Goal: Obtain resource: Obtain resource

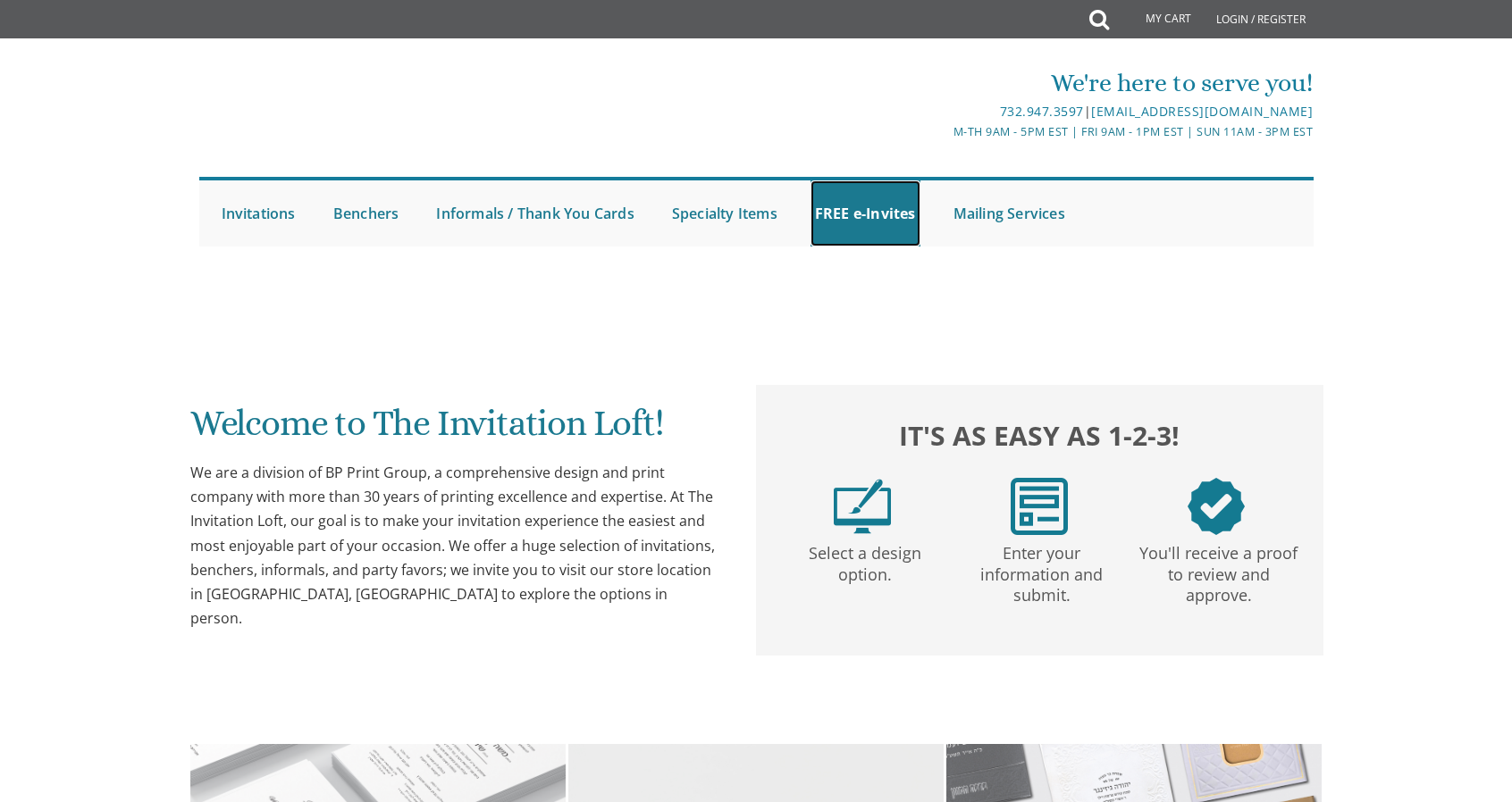
click at [878, 203] on link "FREE e-Invites" at bounding box center [866, 213] width 110 height 66
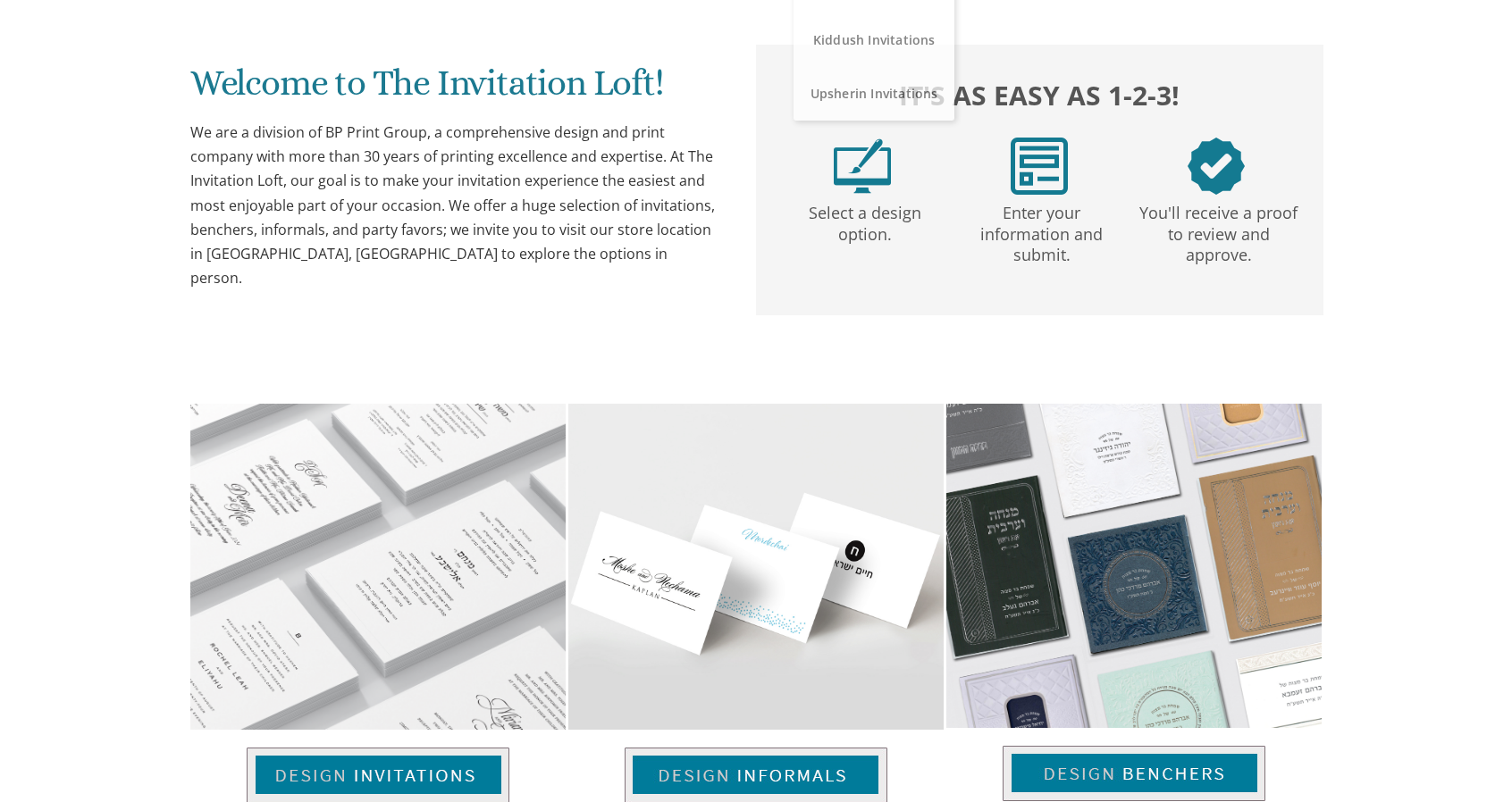
scroll to position [352, 0]
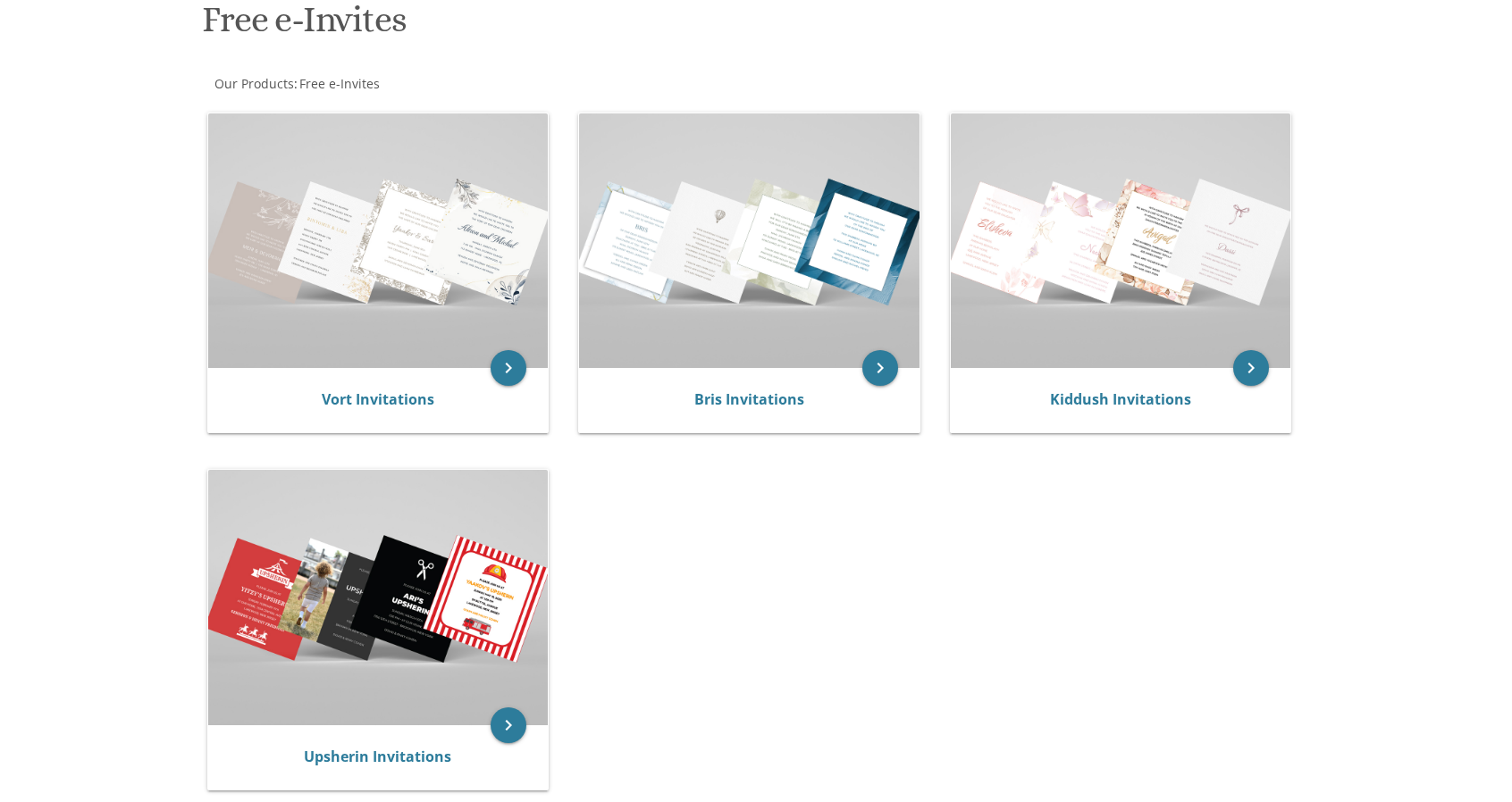
scroll to position [288, 0]
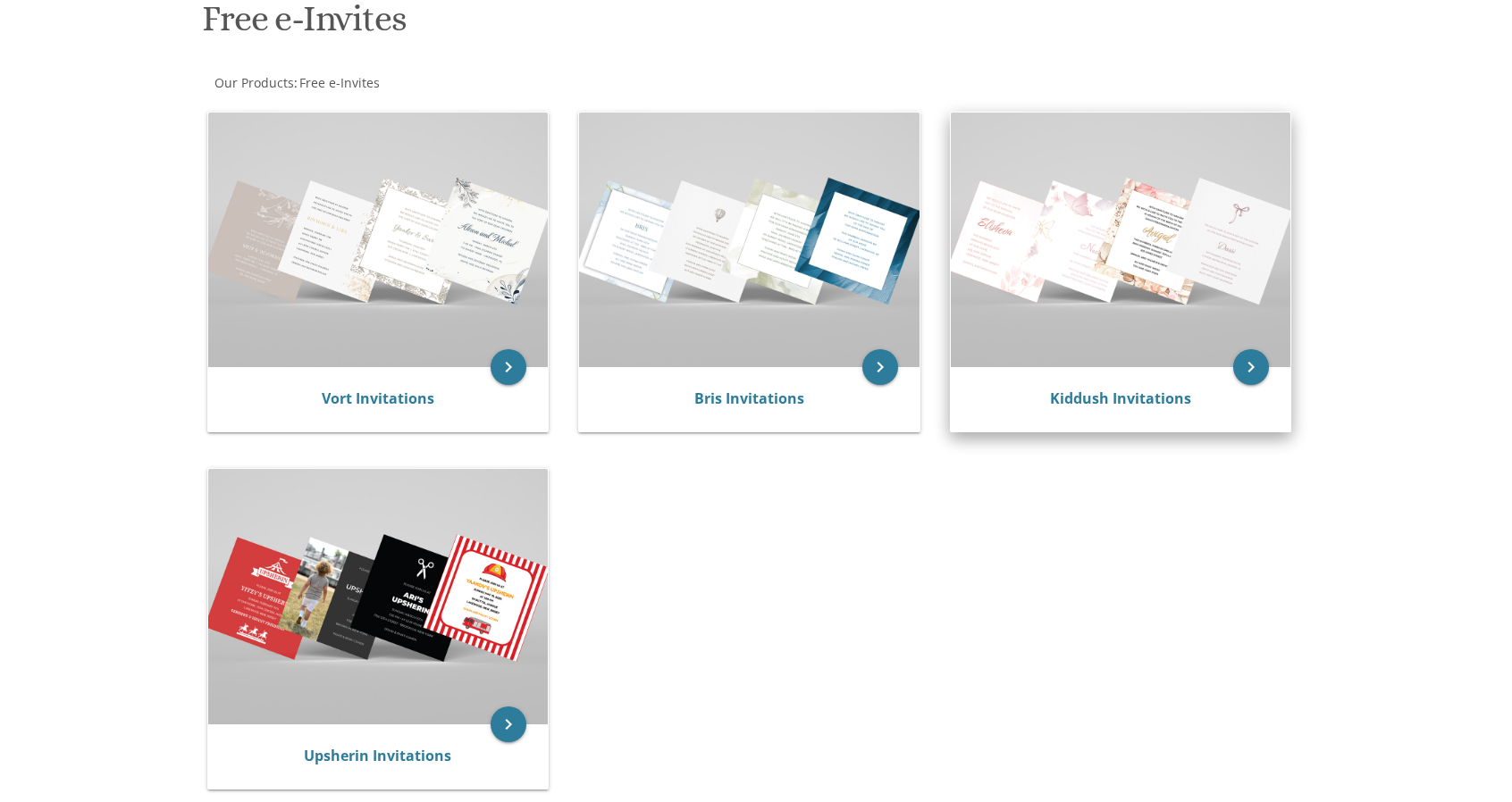
click at [1085, 385] on div "Kiddush Invitations" at bounding box center [1121, 400] width 341 height 65
click at [1091, 401] on link "Kiddush Invitations" at bounding box center [1121, 399] width 141 height 20
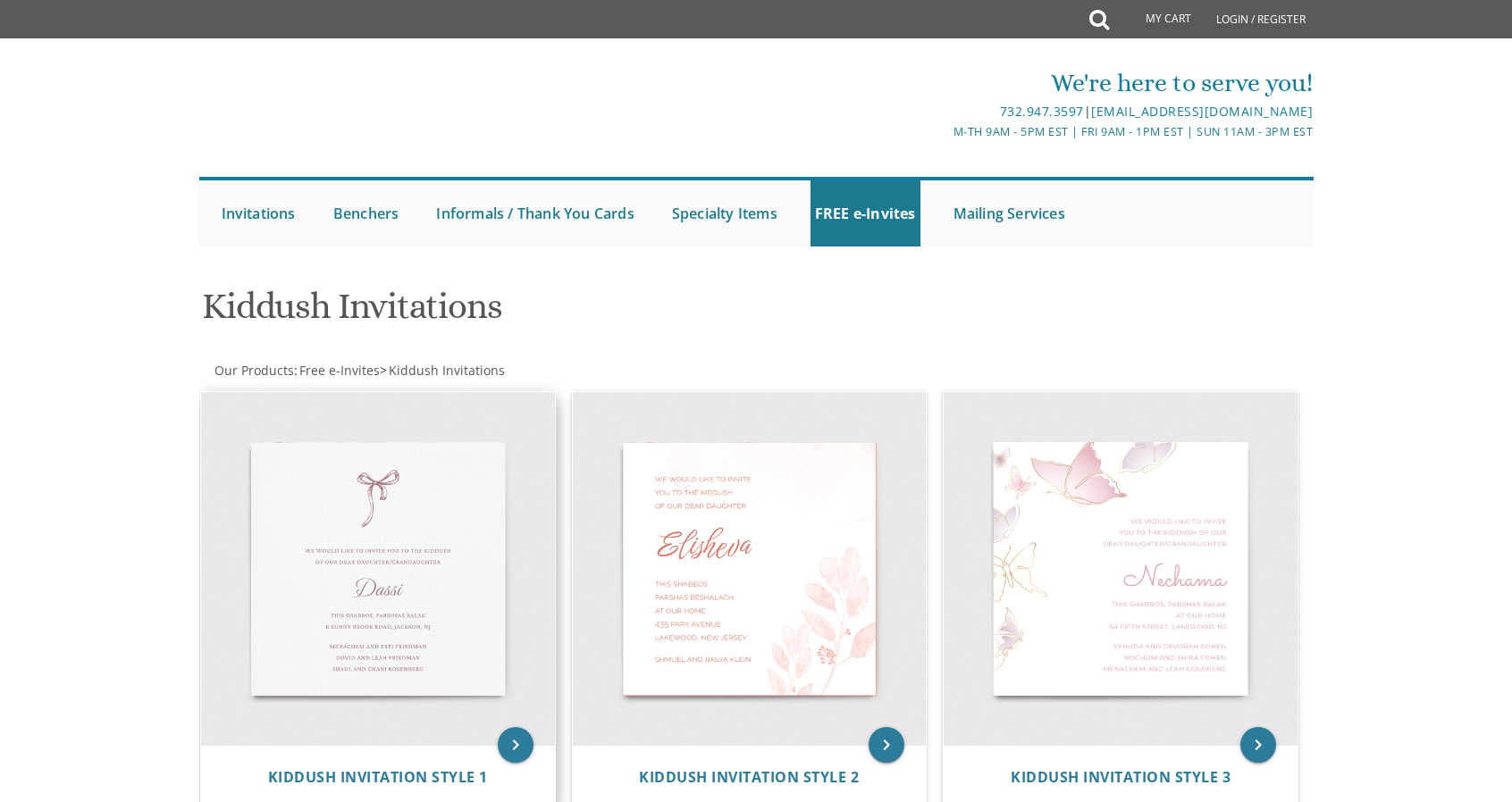
click at [360, 551] on img at bounding box center [378, 569] width 353 height 353
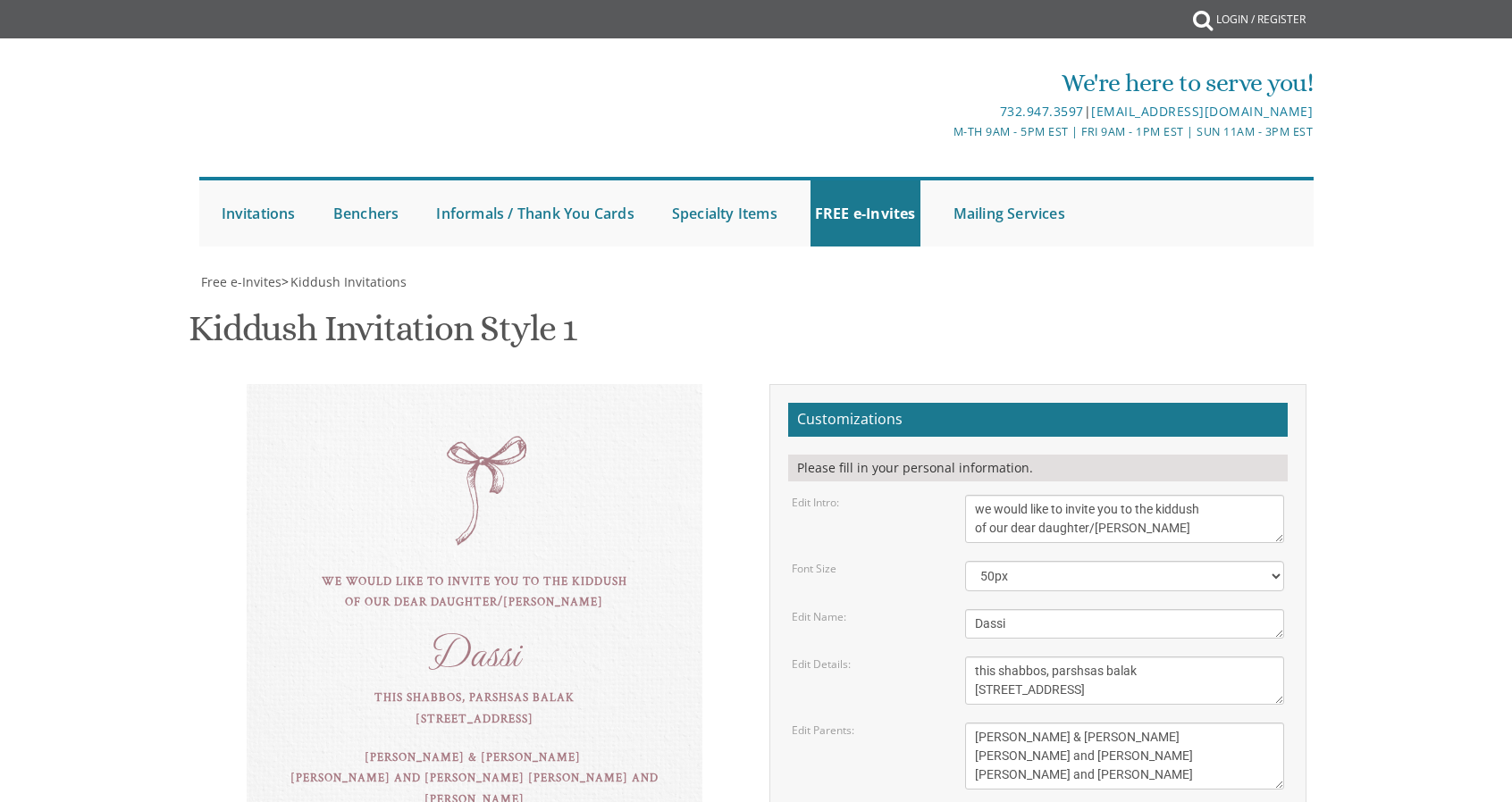
click at [508, 739] on div "we would like to invite you to the kiddush of our dear daughter/grandaughter Da…" at bounding box center [474, 623] width 456 height 480
click at [1183, 495] on textarea "we would like to invite you to the kiddush of our dear daughter/grandaughter" at bounding box center [1125, 518] width 320 height 48
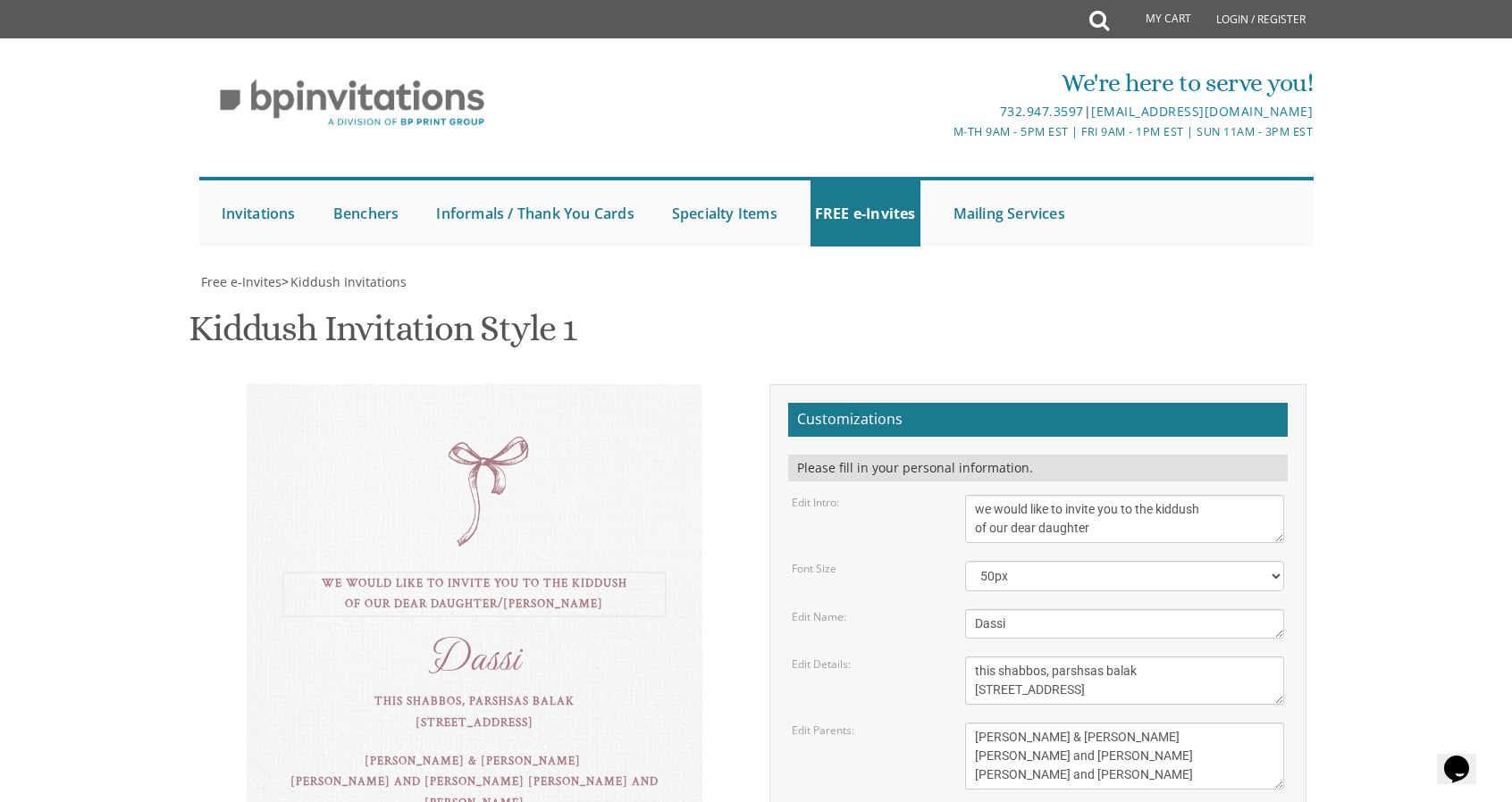
type textarea "we would like to invite you to the kiddush of our dear daughter"
click at [1049, 610] on textarea "Dassi" at bounding box center [1125, 624] width 320 height 29
type textarea "D"
type textarea "Gitty"
click at [1120, 657] on textarea "this shabbos, parshsas balak 8 sunny brook road, Jackson, NJ" at bounding box center [1125, 680] width 320 height 48
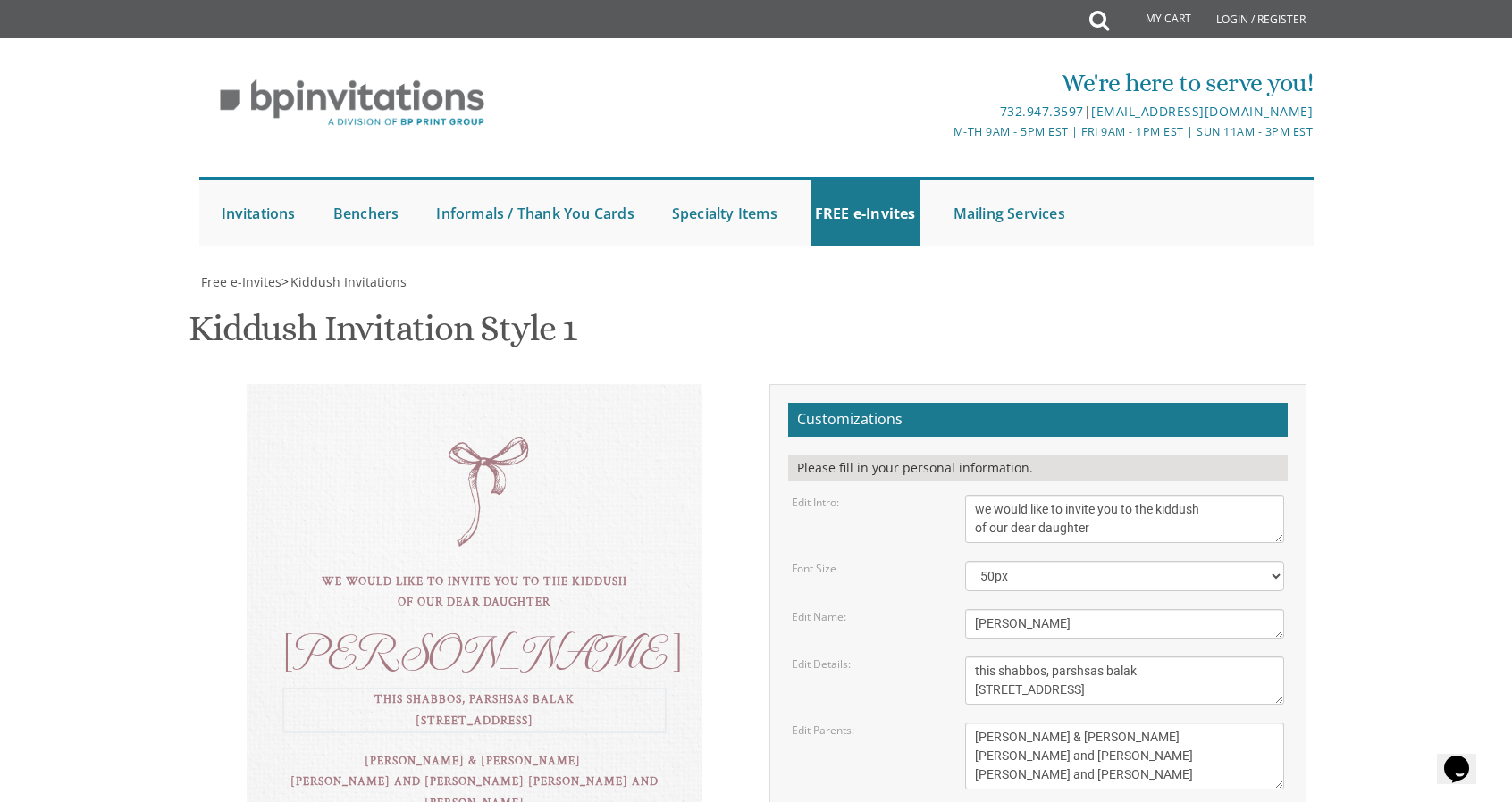
click at [1120, 657] on textarea "this shabbos, parshsas balak 8 sunny brook road, Jackson, NJ" at bounding box center [1125, 680] width 320 height 48
click at [1120, 657] on textarea "this shabbos, parshsas balak [STREET_ADDRESS]" at bounding box center [1125, 680] width 320 height 48
drag, startPoint x: 1128, startPoint y: 549, endPoint x: 882, endPoint y: 452, distance: 264.4
click at [882, 452] on form "Customizations Please fill in your personal information. Edit Intro: we would l…" at bounding box center [1038, 675] width 500 height 545
type textarea "Eli & Yehudis Weiss"
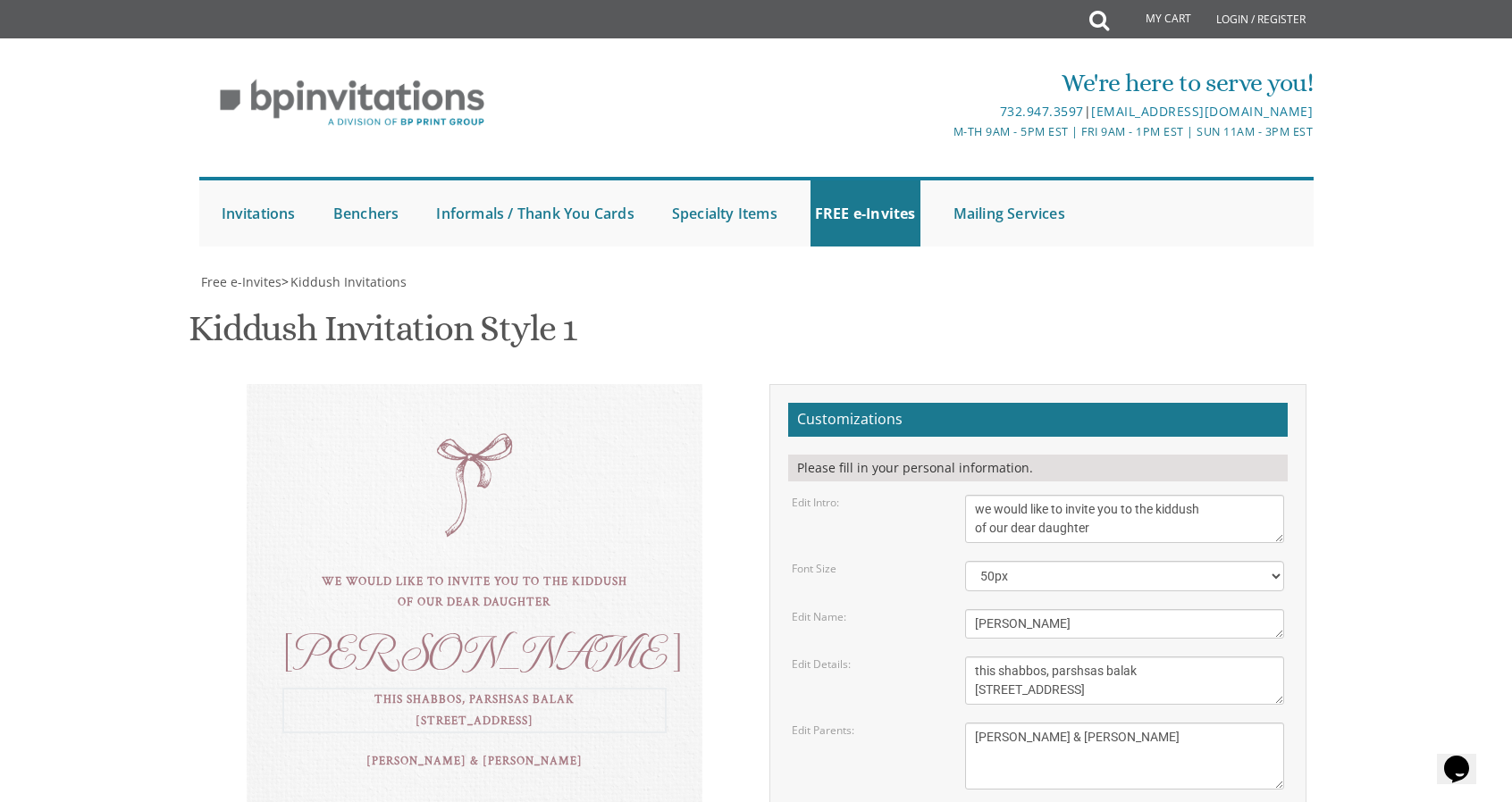
drag, startPoint x: 1124, startPoint y: 460, endPoint x: 901, endPoint y: 470, distance: 223.2
click at [901, 657] on div "Edit Details: this shabbos, parshsas balak 8 sunny brook road, Jackson, NJ" at bounding box center [1039, 680] width 520 height 48
click at [1148, 722] on textarea "Tzvi & Miriam Friedman Michoel and Chana Friedman Yisroel and Rochel David" at bounding box center [1125, 756] width 320 height 67
click at [1115, 657] on textarea "this shabbos, parshsas balak 8 sunny brook road, Jackson, NJ" at bounding box center [1125, 680] width 320 height 48
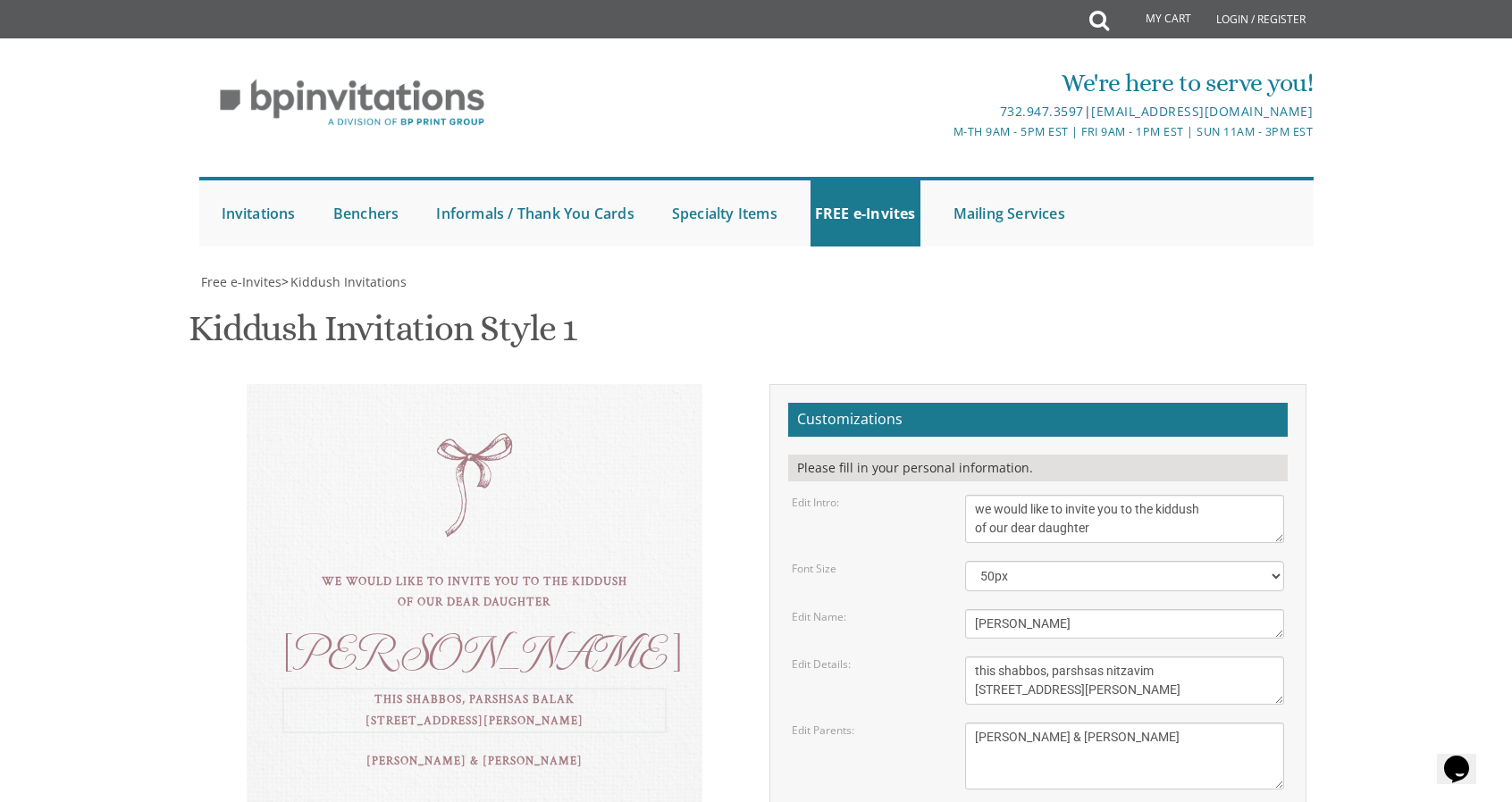
type textarea "this shabbos, parshsas nitzavim 161 Sims Ave Lakewood, NJ"
click at [1161, 722] on textarea "Tzvi & Miriam Friedman Michoel and Chana Friedman Yisroel and Rochel David" at bounding box center [1125, 756] width 320 height 67
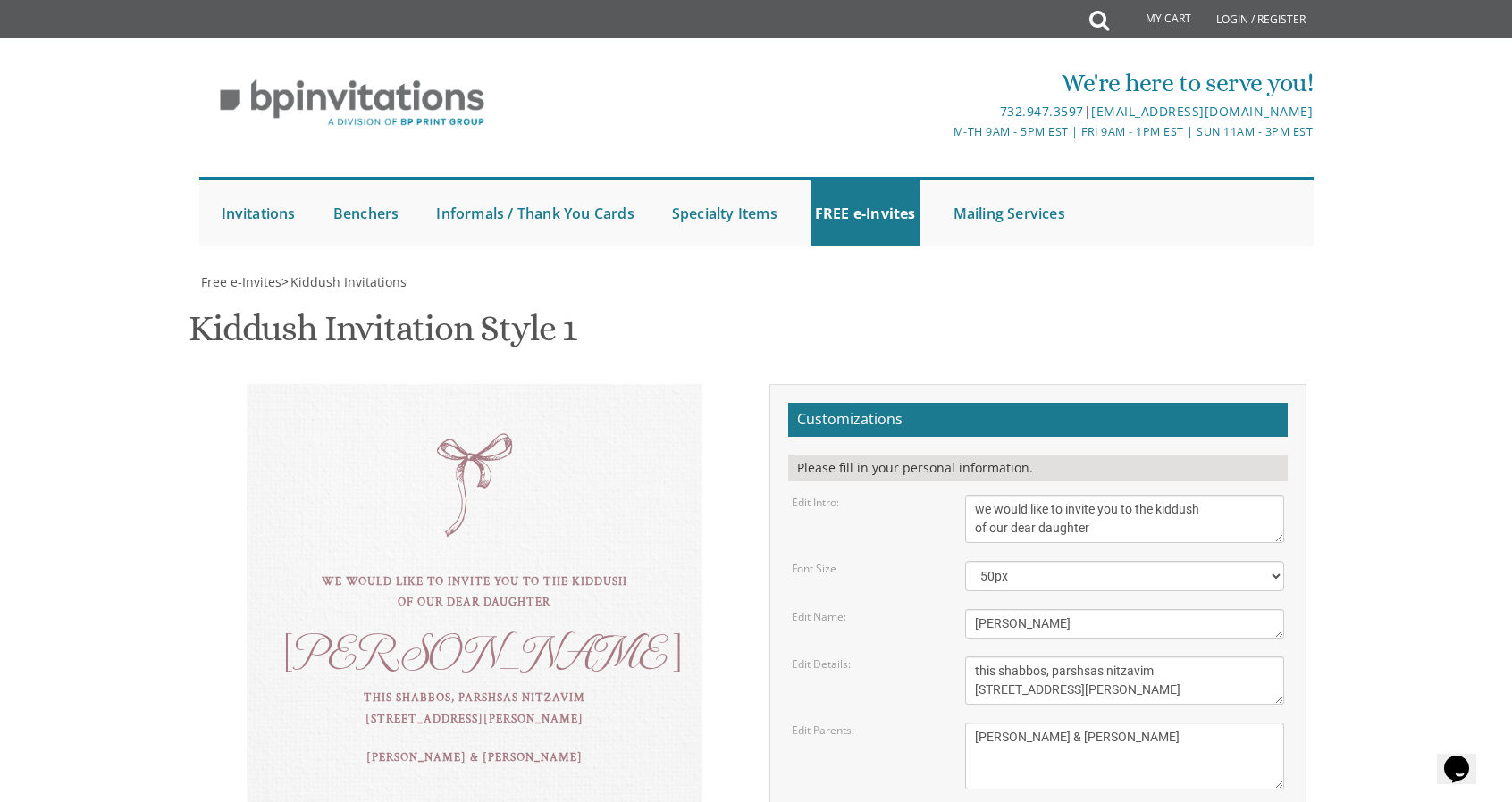
type input "eliweiss87@gmail.com"
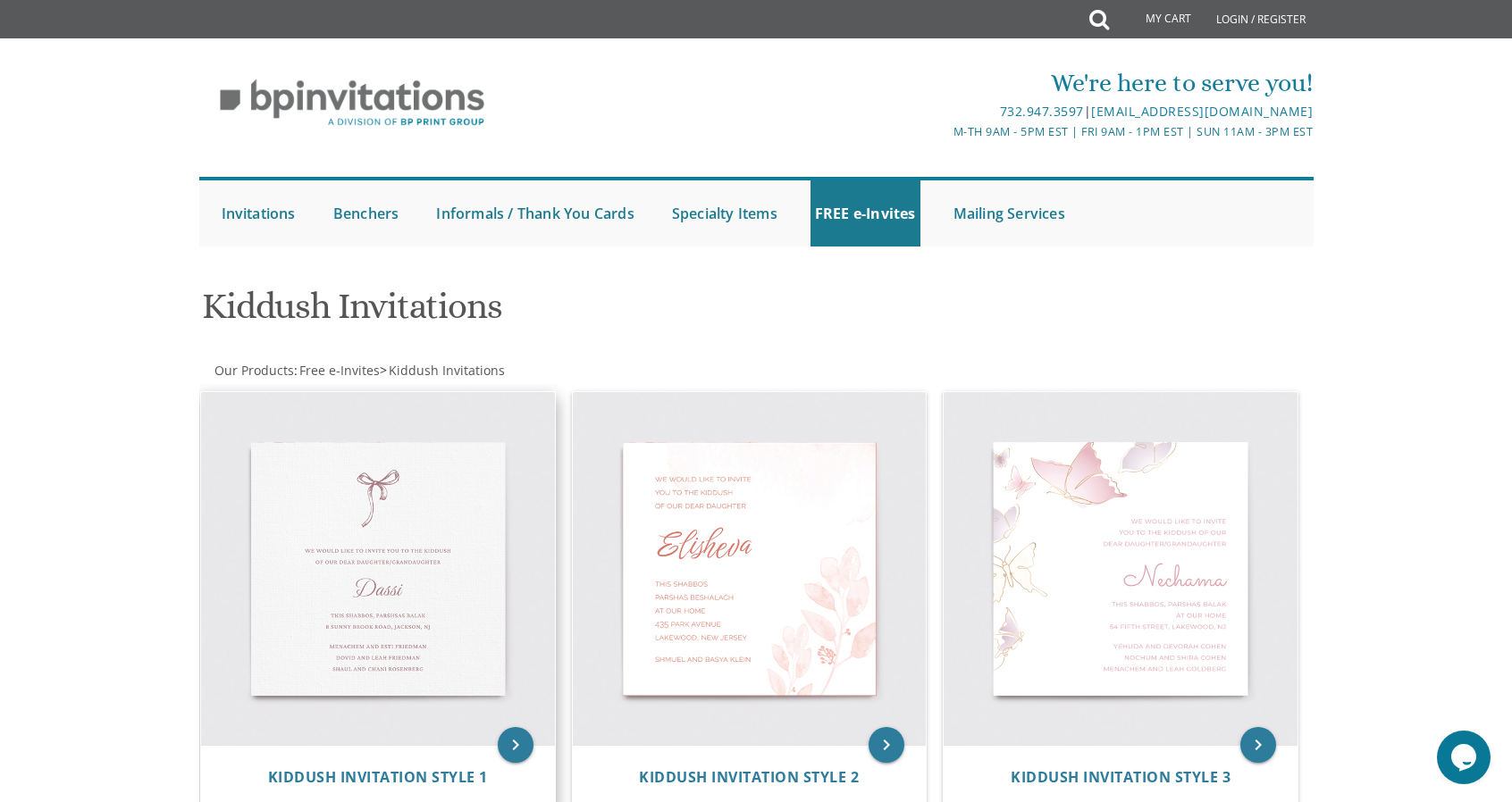
click at [414, 592] on img at bounding box center [378, 569] width 353 height 353
click at [363, 519] on img at bounding box center [378, 569] width 353 height 353
click at [408, 775] on span "Kiddush Invitation Style 1" at bounding box center [378, 777] width 220 height 20
click at [412, 775] on span "Kiddush Invitation Style 1" at bounding box center [378, 777] width 220 height 20
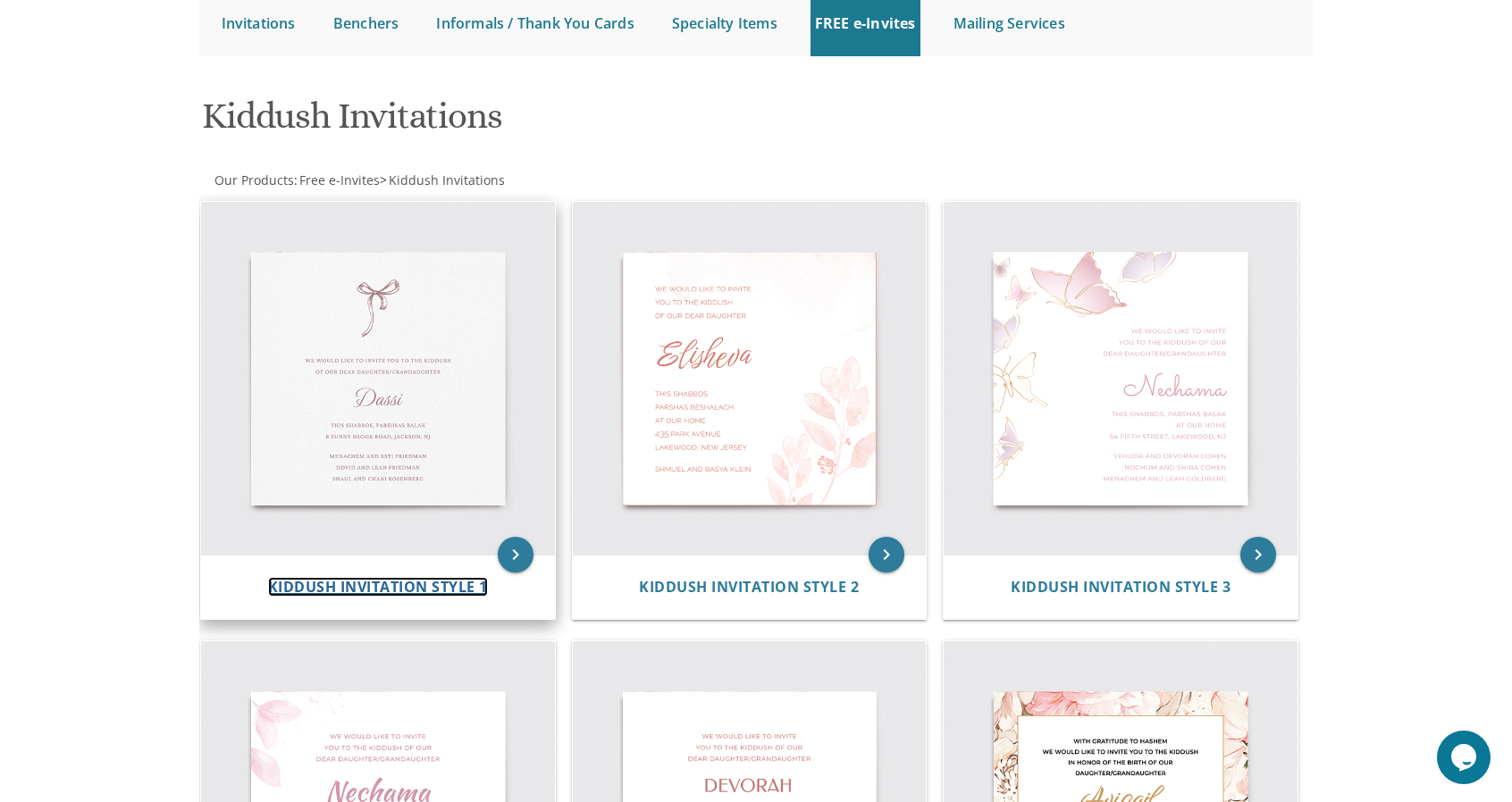
scroll to position [191, 0]
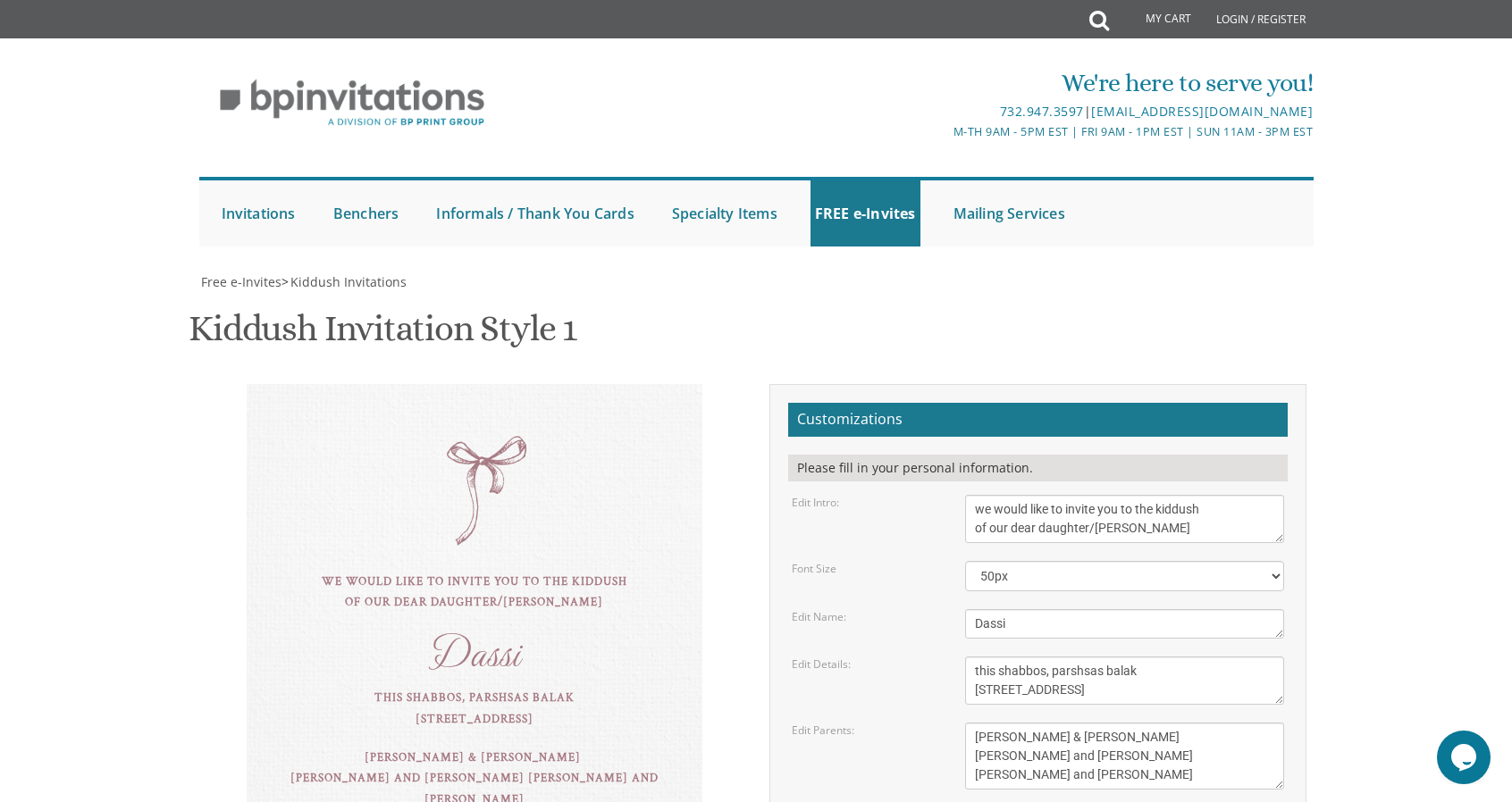
scroll to position [11, 0]
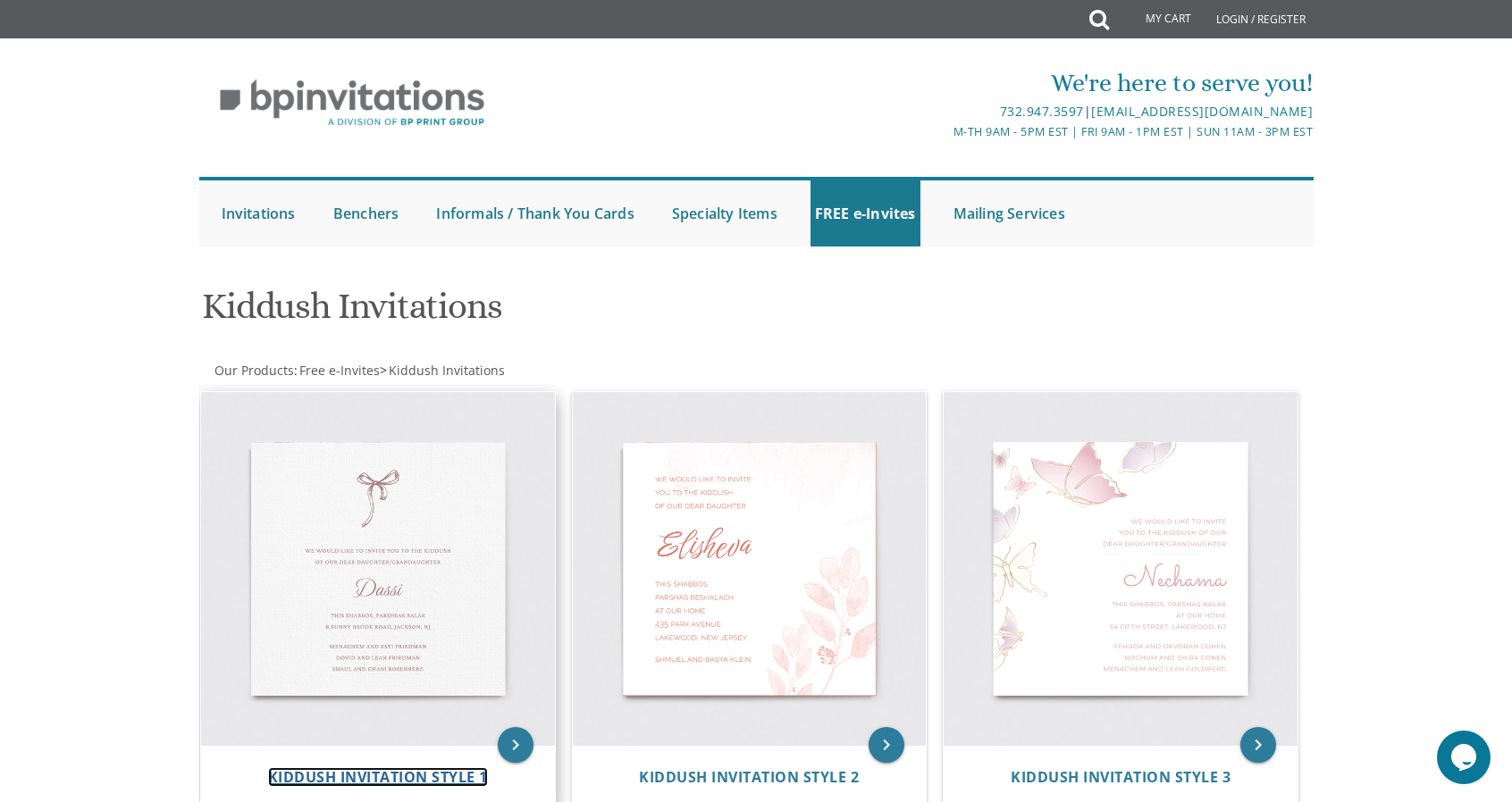
click at [397, 773] on span "Kiddush Invitation Style 1" at bounding box center [378, 777] width 220 height 20
click at [423, 774] on span "Kiddush Invitation Style 1" at bounding box center [378, 777] width 220 height 20
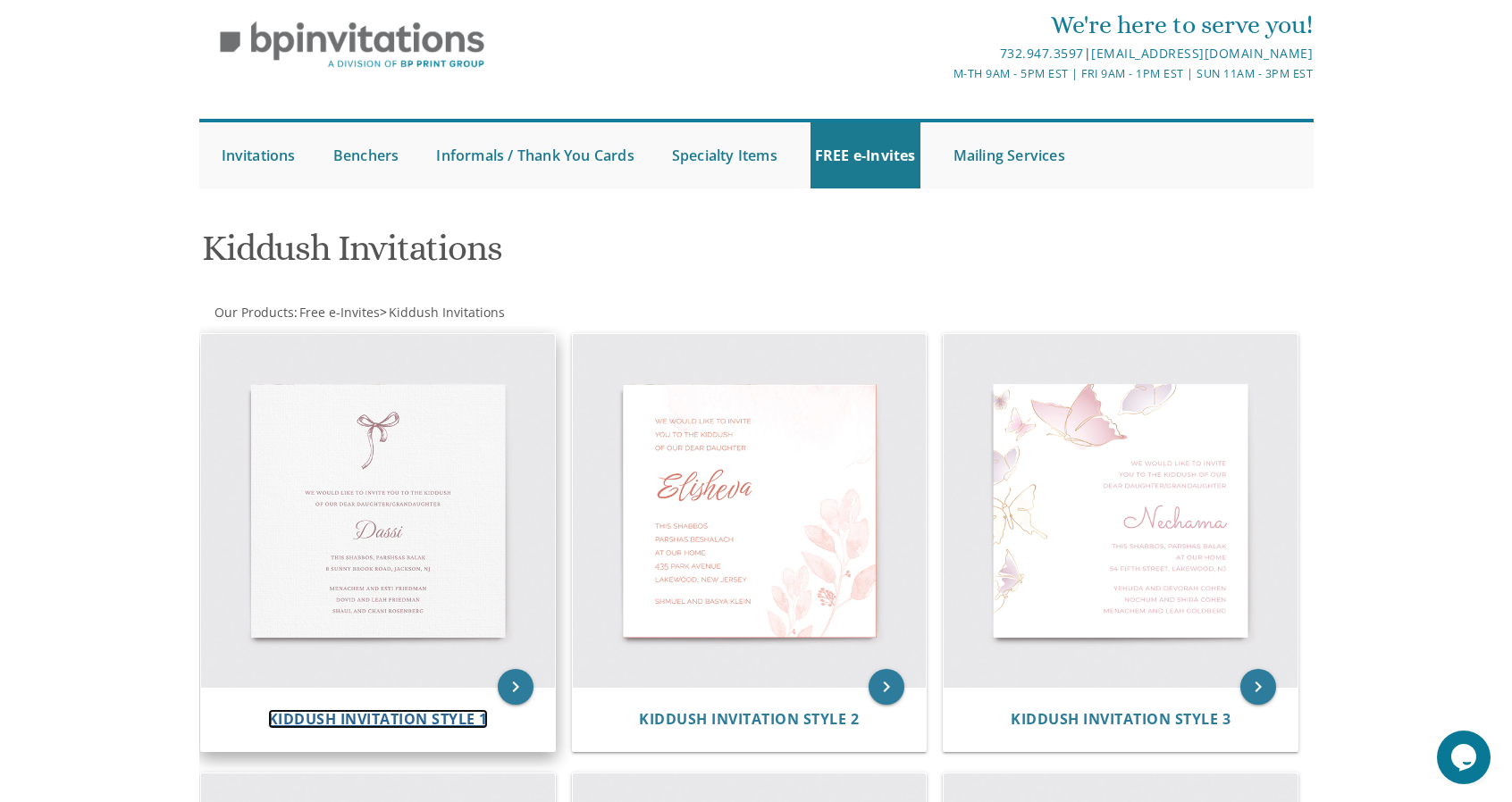
scroll to position [59, 0]
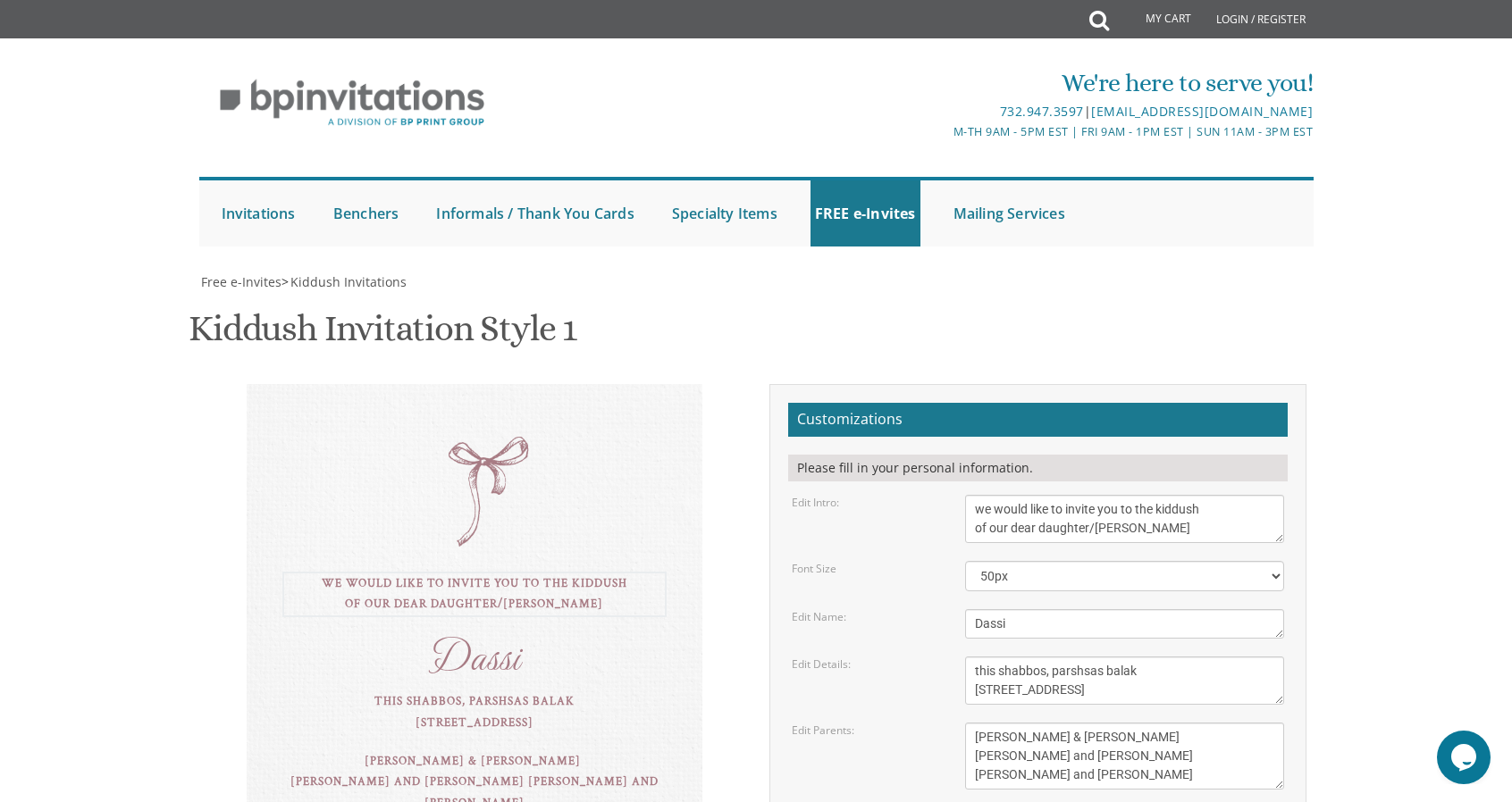
click at [1216, 524] on textarea "we would like to invite you to the kiddush of our dear daughter/[PERSON_NAME]" at bounding box center [1125, 518] width 320 height 48
type textarea "we would like to invite you to the kiddush of our dear daughter"
type textarea "i"
type textarea "[PERSON_NAME]"
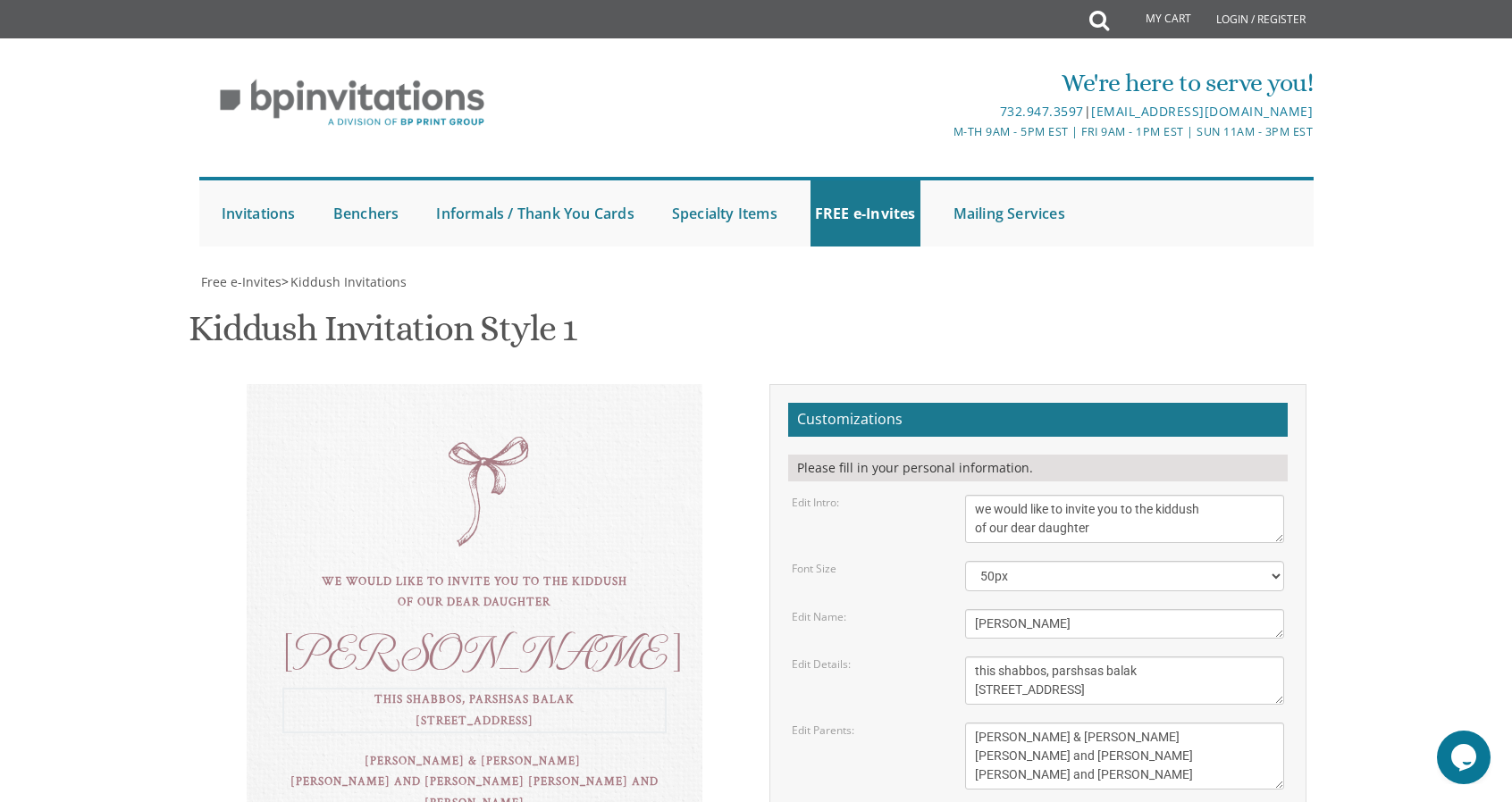
click at [1107, 665] on textarea "this shabbos, parshsas balak [STREET_ADDRESS]" at bounding box center [1125, 680] width 320 height 48
click at [1093, 690] on textarea "this shabbos, parshsas balak [STREET_ADDRESS]" at bounding box center [1125, 680] width 320 height 48
drag, startPoint x: 1126, startPoint y: 691, endPoint x: 817, endPoint y: 722, distance: 310.6
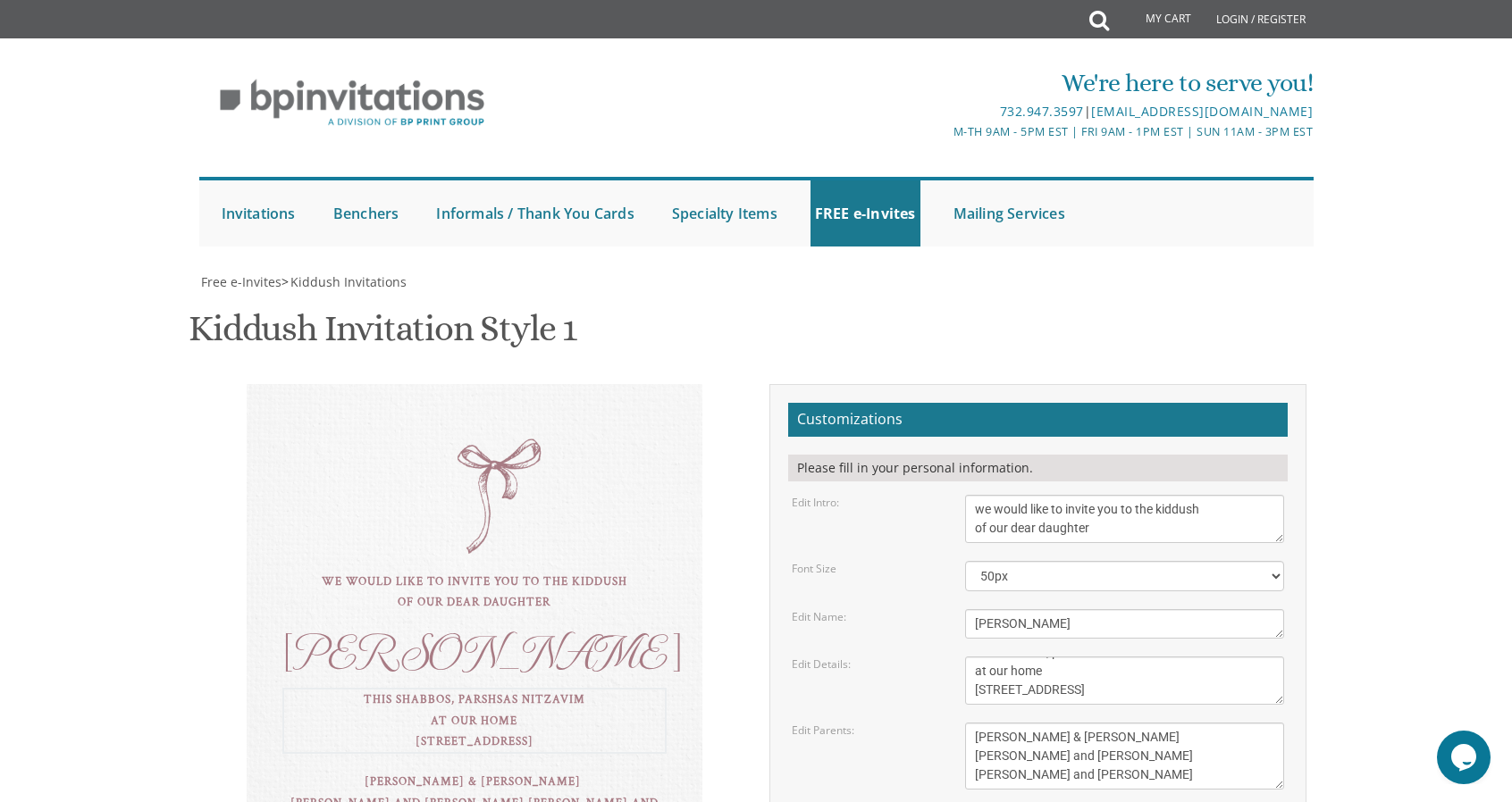
click at [817, 722] on form "Customizations Please fill in your personal information. Edit Intro: we would l…" at bounding box center [1038, 675] width 500 height 545
type textarea "this shabbos, parshsas nitzavim at our home [STREET_ADDRESS][PERSON_NAME]"
drag, startPoint x: 1124, startPoint y: 772, endPoint x: 871, endPoint y: 650, distance: 280.9
click at [871, 650] on form "Customizations Please fill in your personal information. Edit Intro: we would l…" at bounding box center [1038, 675] width 500 height 545
type textarea "[PERSON_NAME] and [PERSON_NAME]"
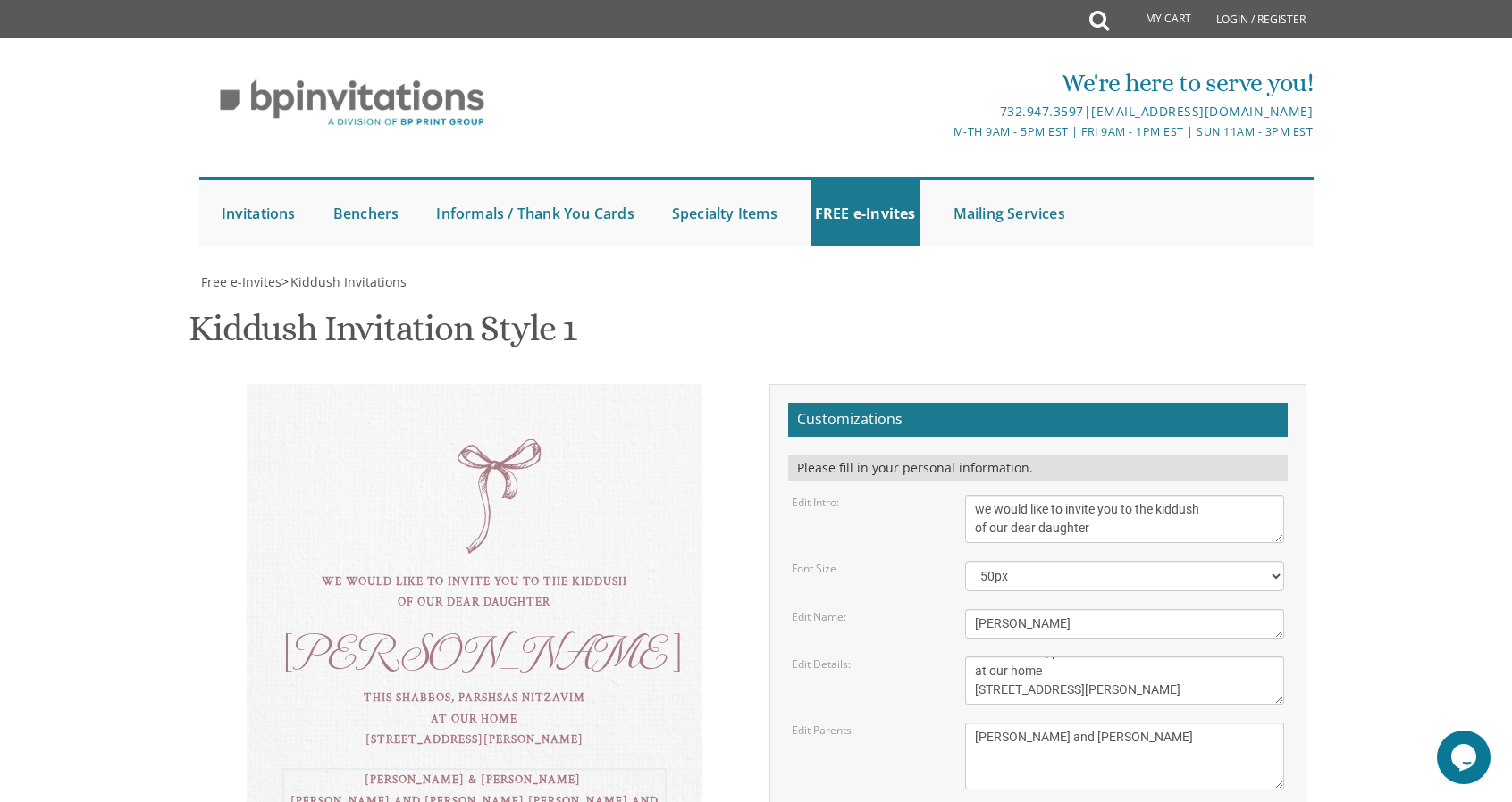
click at [1127, 618] on textarea "Dassi" at bounding box center [1125, 624] width 320 height 29
click at [1060, 657] on textarea "this shabbos, parshsas balak [STREET_ADDRESS]" at bounding box center [1125, 680] width 320 height 48
click at [1065, 657] on textarea "this shabbos, parshsas balak [STREET_ADDRESS]" at bounding box center [1125, 680] width 320 height 48
click at [1111, 657] on textarea "this shabbos, parshsas balak [STREET_ADDRESS]" at bounding box center [1125, 680] width 320 height 48
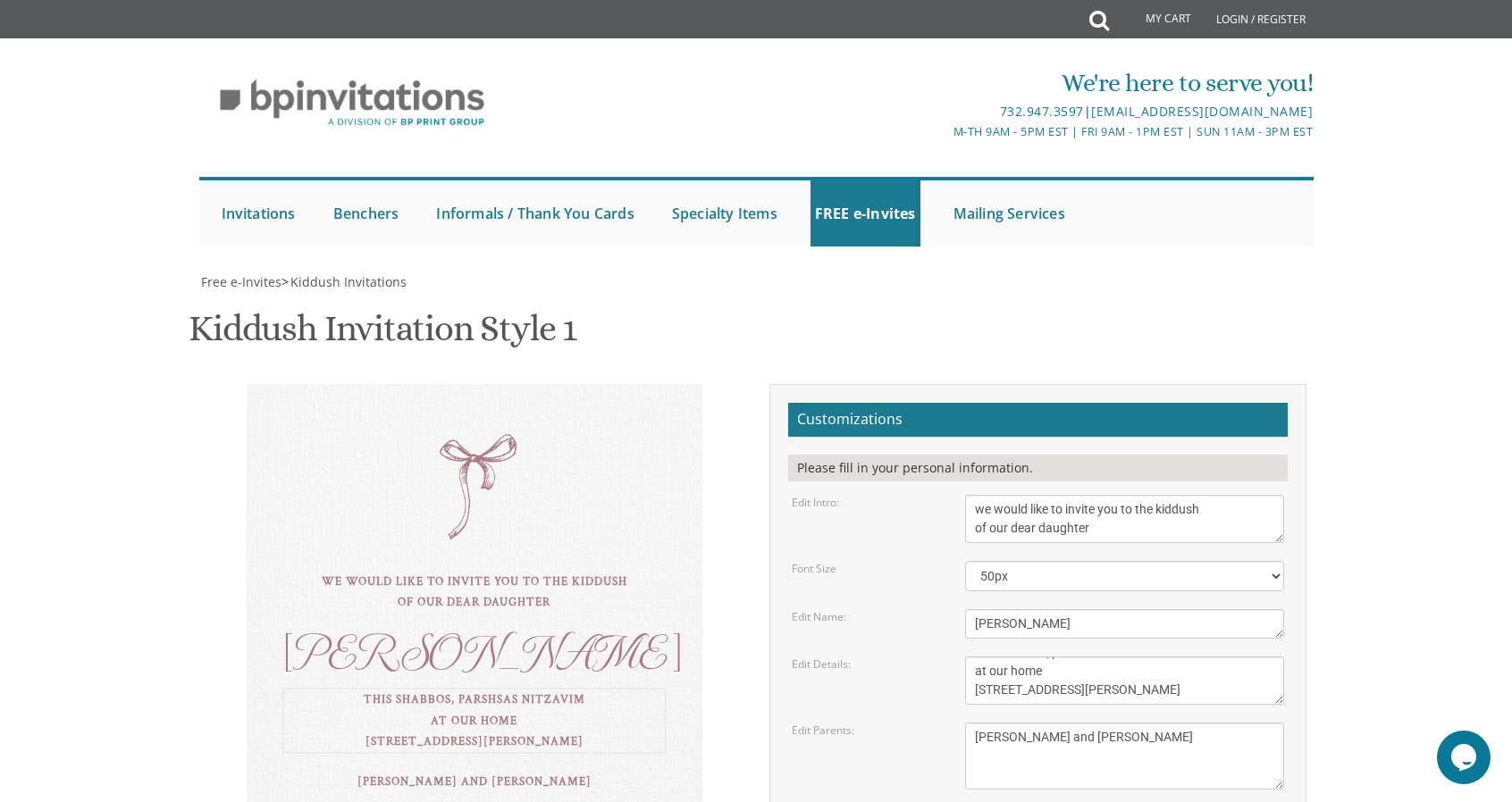
click at [1094, 722] on textarea "[PERSON_NAME] & [PERSON_NAME] [PERSON_NAME] and [PERSON_NAME] [PERSON_NAME] and…" at bounding box center [1125, 756] width 320 height 67
click at [1070, 657] on textarea "this shabbos, parshsas balak [STREET_ADDRESS]" at bounding box center [1125, 680] width 320 height 48
type textarea "this shabbos, parshsas nitzavim at our home [STREET_ADDRESS][PERSON_NAME]"
click at [1048, 722] on textarea "[PERSON_NAME] & [PERSON_NAME] [PERSON_NAME] and [PERSON_NAME] [PERSON_NAME] and…" at bounding box center [1125, 756] width 320 height 67
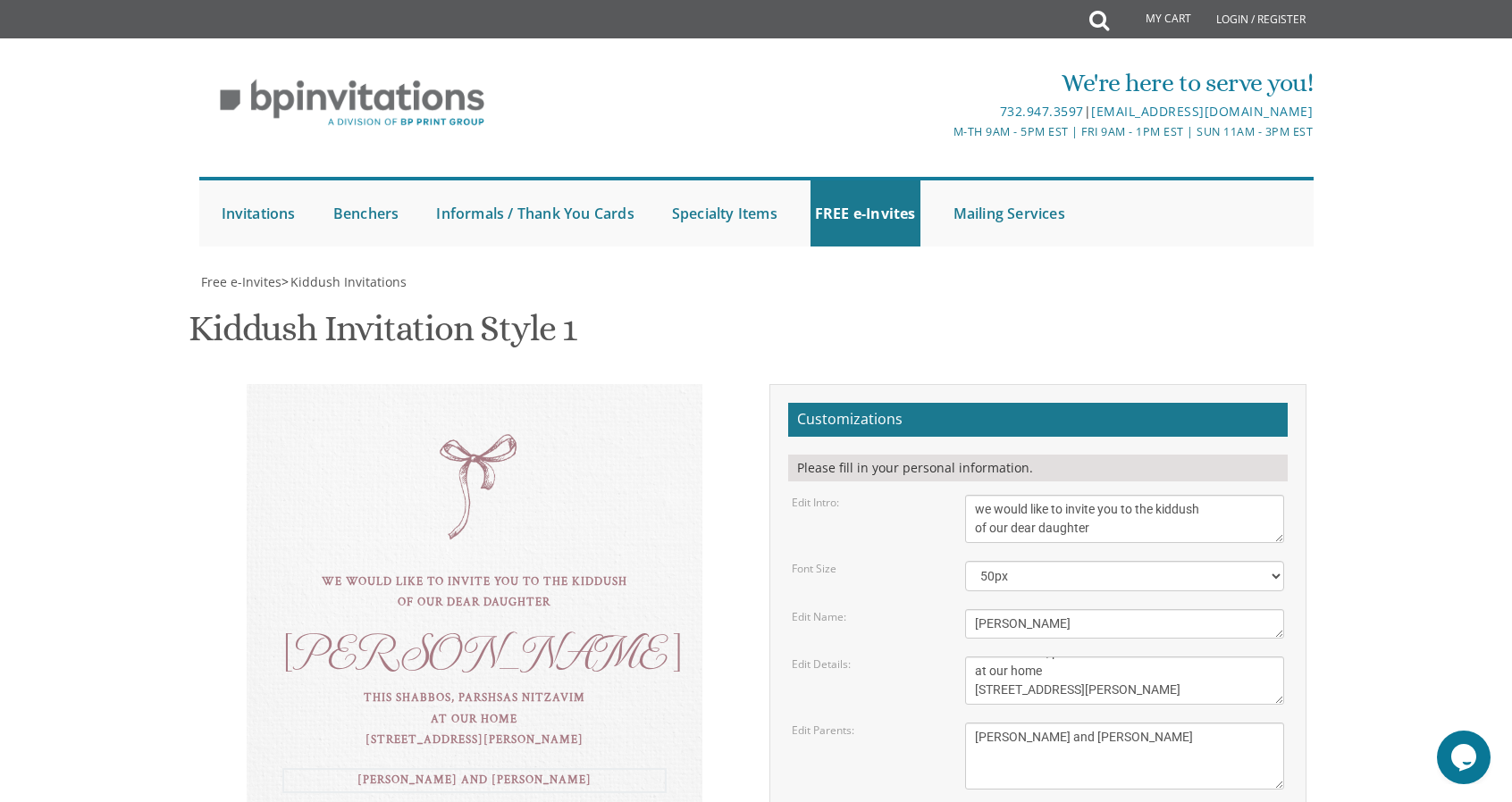
scroll to position [307, 0]
type input "[EMAIL_ADDRESS][DOMAIN_NAME]"
